Goal: Task Accomplishment & Management: Manage account settings

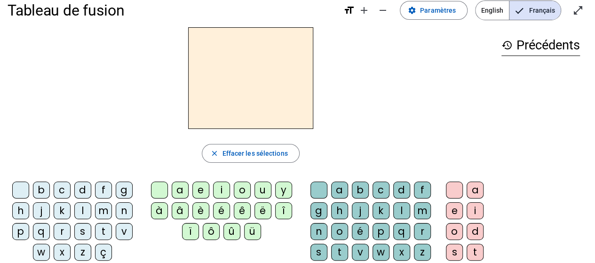
scroll to position [15, 0]
click at [438, 14] on span "Paramètres" at bounding box center [438, 9] width 36 height 11
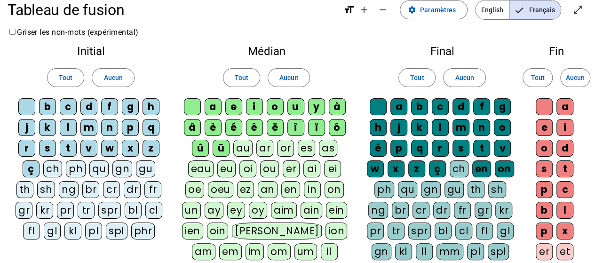
click at [110, 126] on div "n" at bounding box center [109, 127] width 17 height 17
click at [86, 150] on div "v" at bounding box center [88, 148] width 17 height 17
click at [35, 148] on div "r" at bounding box center [26, 148] width 17 height 17
click at [87, 125] on div "m" at bounding box center [88, 127] width 17 height 17
click at [48, 105] on div "b" at bounding box center [47, 106] width 17 height 17
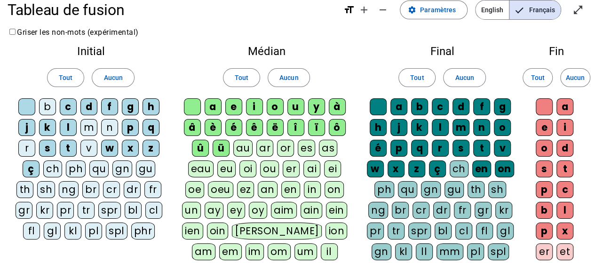
click at [128, 127] on div "p" at bounding box center [130, 127] width 17 height 17
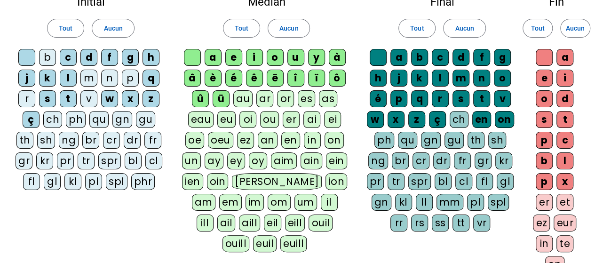
scroll to position [64, 0]
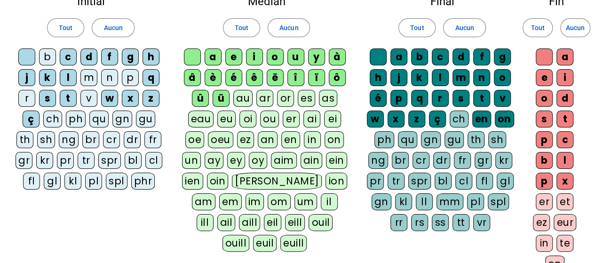
click at [215, 59] on div "a" at bounding box center [213, 56] width 17 height 17
click at [338, 52] on div "à" at bounding box center [337, 56] width 17 height 17
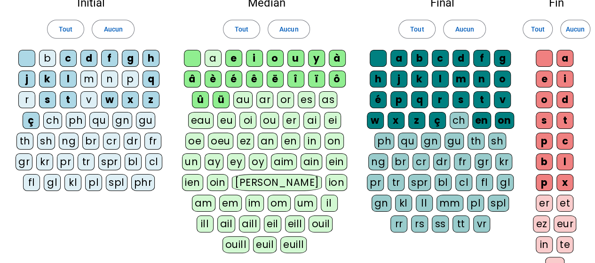
scroll to position [64, 0]
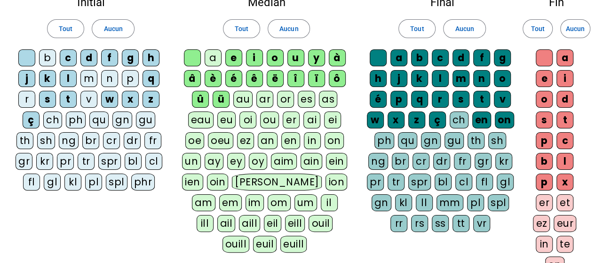
click at [257, 55] on div "i" at bounding box center [254, 57] width 17 height 17
click at [296, 52] on div "u" at bounding box center [296, 57] width 17 height 17
click at [563, 239] on div "te" at bounding box center [565, 244] width 17 height 17
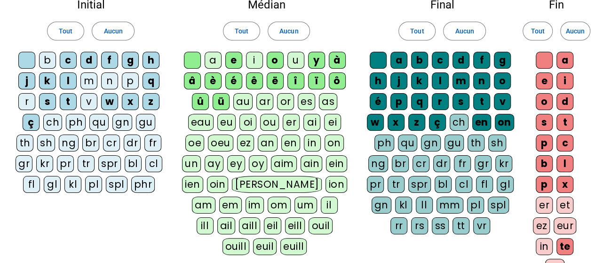
scroll to position [61, 0]
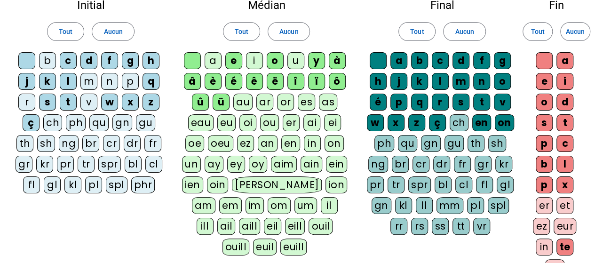
click at [460, 121] on div "ch" at bounding box center [459, 122] width 19 height 17
click at [461, 101] on div "s" at bounding box center [461, 102] width 17 height 17
click at [551, 75] on div "e" at bounding box center [544, 81] width 17 height 17
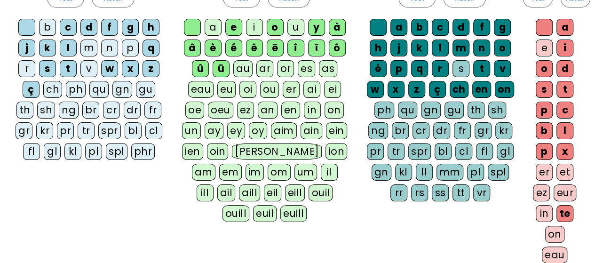
scroll to position [95, 0]
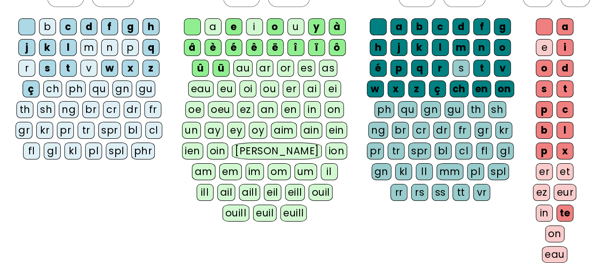
click at [229, 102] on div "oeu" at bounding box center [220, 109] width 25 height 17
click at [229, 102] on div "oeu" at bounding box center [221, 109] width 26 height 17
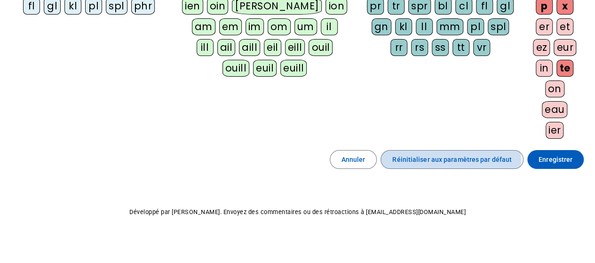
click at [435, 157] on span "Réinitialiser aux paramètres par défaut" at bounding box center [452, 159] width 120 height 11
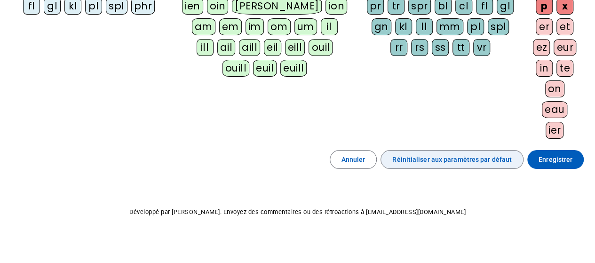
click at [435, 157] on span "Réinitialiser aux paramètres par défaut" at bounding box center [452, 159] width 120 height 11
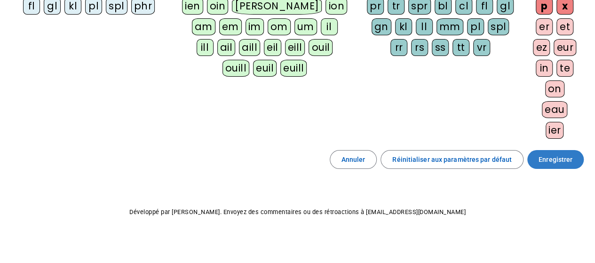
click at [566, 160] on span "Enregistrer" at bounding box center [556, 159] width 34 height 11
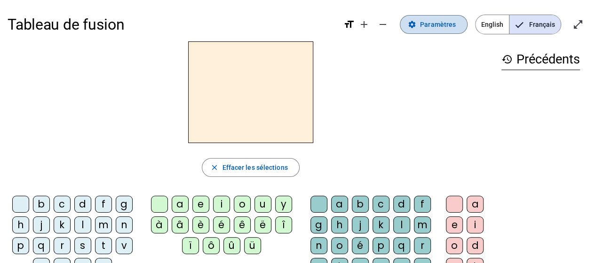
click at [442, 28] on span "Paramètres" at bounding box center [438, 24] width 36 height 11
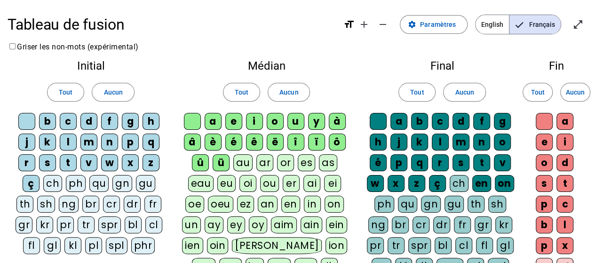
click at [108, 142] on div "n" at bounding box center [109, 142] width 17 height 17
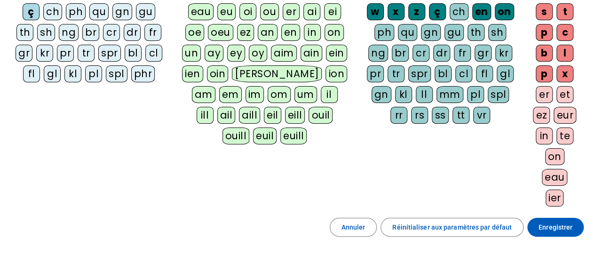
scroll to position [172, 0]
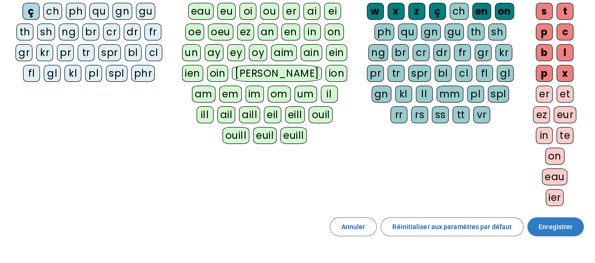
click at [558, 224] on span "Enregistrer" at bounding box center [556, 226] width 34 height 11
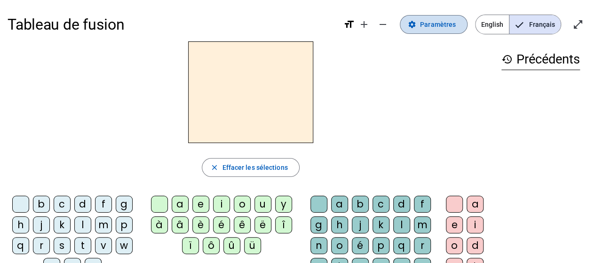
click at [434, 21] on span "Paramètres" at bounding box center [438, 24] width 36 height 11
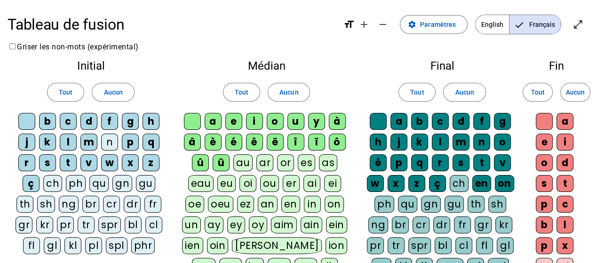
click at [110, 141] on div "n" at bounding box center [109, 142] width 17 height 17
click at [72, 88] on span "Tout" at bounding box center [66, 92] width 14 height 11
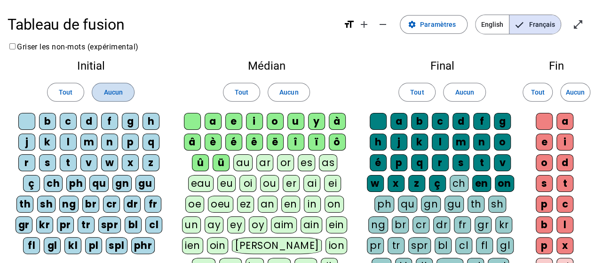
click at [110, 96] on span "Aucun" at bounding box center [113, 92] width 19 height 11
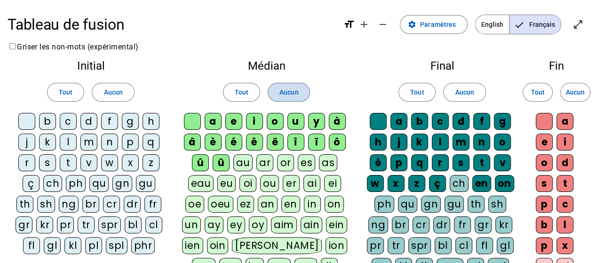
click at [294, 95] on span "Aucun" at bounding box center [289, 92] width 19 height 11
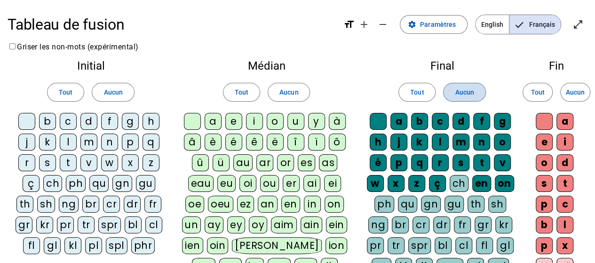
click at [458, 87] on span "Aucun" at bounding box center [464, 92] width 19 height 11
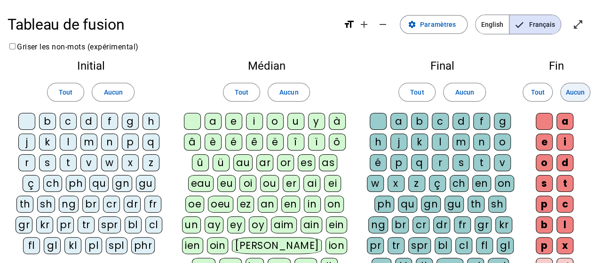
click at [577, 94] on span "Aucun" at bounding box center [575, 92] width 19 height 11
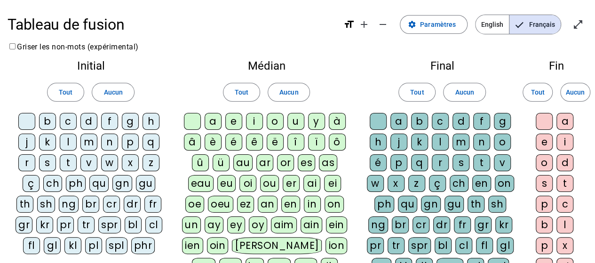
click at [104, 144] on div "n" at bounding box center [109, 142] width 17 height 17
click at [85, 169] on div "v" at bounding box center [88, 162] width 17 height 17
drag, startPoint x: 85, startPoint y: 169, endPoint x: 168, endPoint y: 174, distance: 83.4
click at [168, 174] on div "Initial Tout Aucun b c d f g h j k l m n p q r s t v w x z ç ch ph qu gn gu th …" at bounding box center [91, 159] width 167 height 213
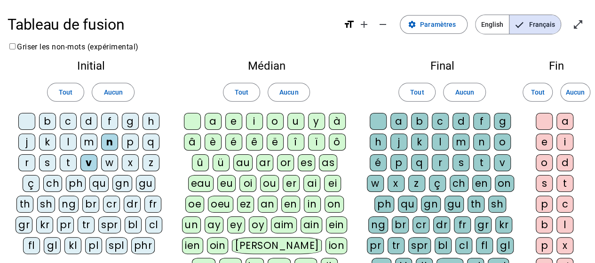
click at [28, 159] on div "r" at bounding box center [26, 162] width 17 height 17
click at [93, 137] on div "m" at bounding box center [88, 142] width 17 height 17
click at [52, 124] on div "b" at bounding box center [47, 121] width 17 height 17
click at [133, 143] on div "p" at bounding box center [130, 142] width 17 height 17
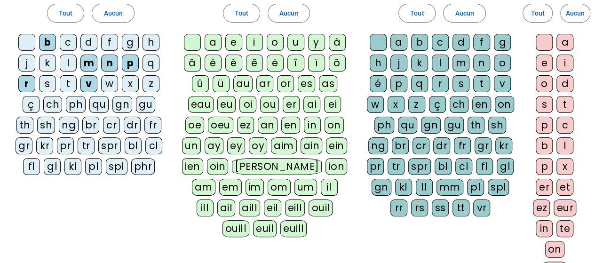
scroll to position [80, 0]
click at [254, 43] on div "i" at bounding box center [254, 41] width 17 height 17
click at [295, 40] on div "u" at bounding box center [296, 41] width 17 height 17
click at [212, 41] on div "a" at bounding box center [213, 41] width 17 height 17
click at [278, 43] on div "o" at bounding box center [275, 41] width 17 height 17
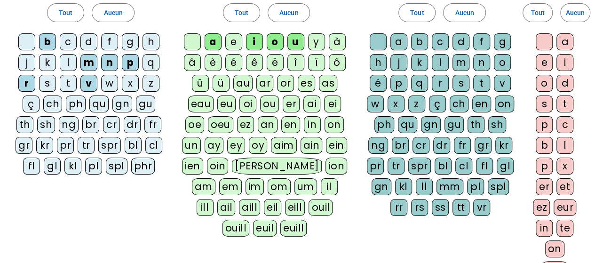
click at [568, 224] on div "te" at bounding box center [565, 228] width 17 height 17
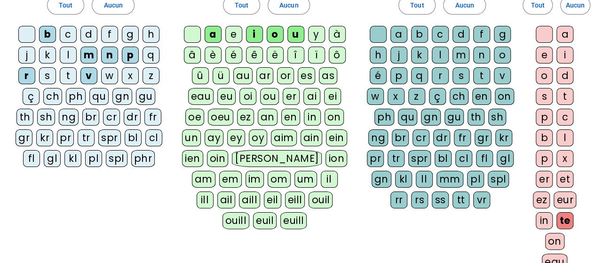
scroll to position [85, 0]
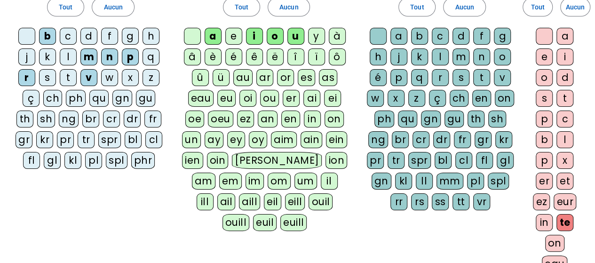
click at [541, 53] on div "e" at bounding box center [544, 56] width 17 height 17
click at [461, 79] on div "s" at bounding box center [461, 77] width 17 height 17
click at [463, 36] on div "d" at bounding box center [461, 36] width 17 height 17
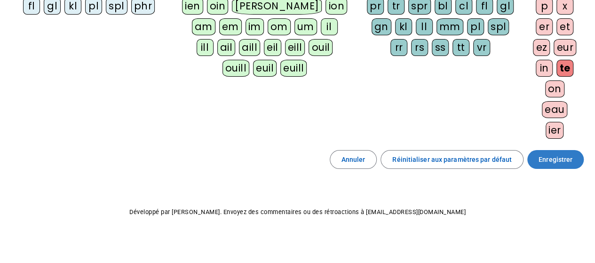
click at [555, 154] on span "Enregistrer" at bounding box center [556, 159] width 34 height 11
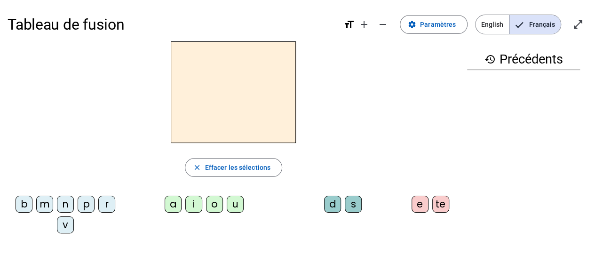
click at [27, 203] on div "b" at bounding box center [24, 204] width 17 height 17
click at [174, 202] on div "a" at bounding box center [173, 204] width 17 height 17
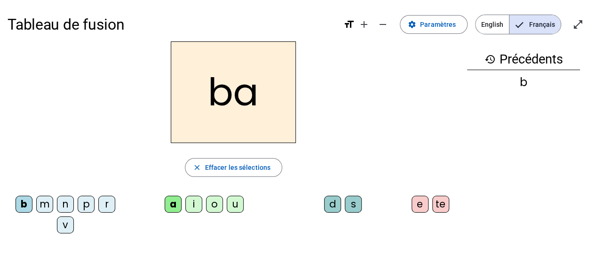
click at [345, 202] on div "s" at bounding box center [353, 204] width 17 height 17
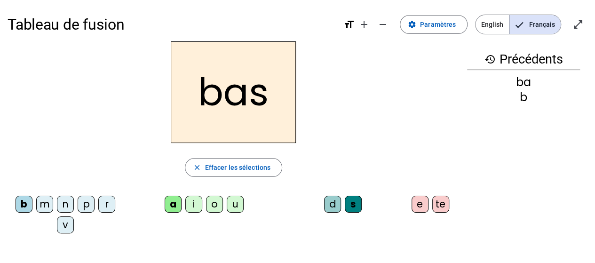
click at [425, 206] on div "e" at bounding box center [420, 204] width 17 height 17
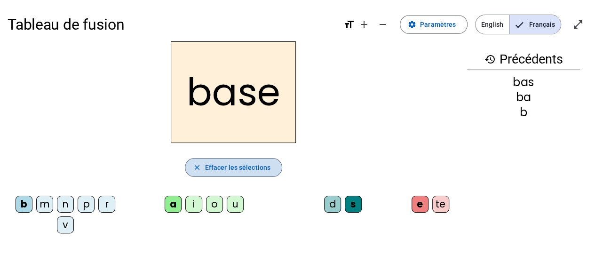
click at [220, 173] on span "button" at bounding box center [233, 167] width 96 height 23
